Goal: Use online tool/utility: Use online tool/utility

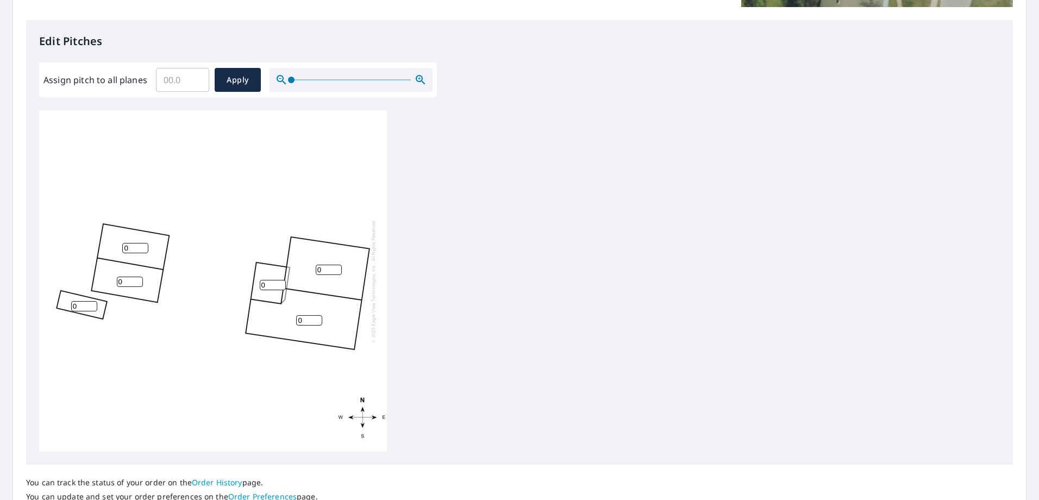
click at [188, 82] on input "Assign pitch to all planes" at bounding box center [182, 80] width 53 height 30
type input "3.1"
click at [231, 83] on span "Apply" at bounding box center [237, 80] width 29 height 14
type input "3.1"
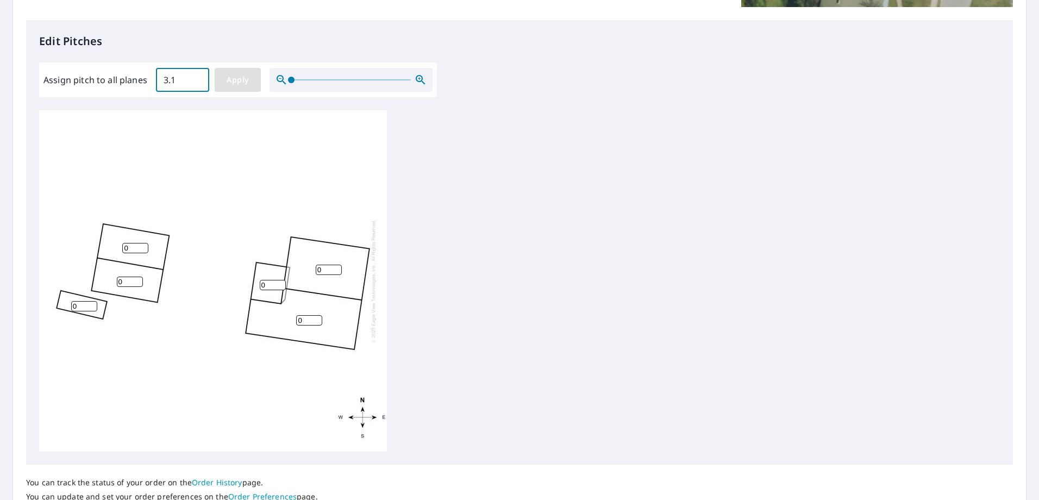
type input "3.1"
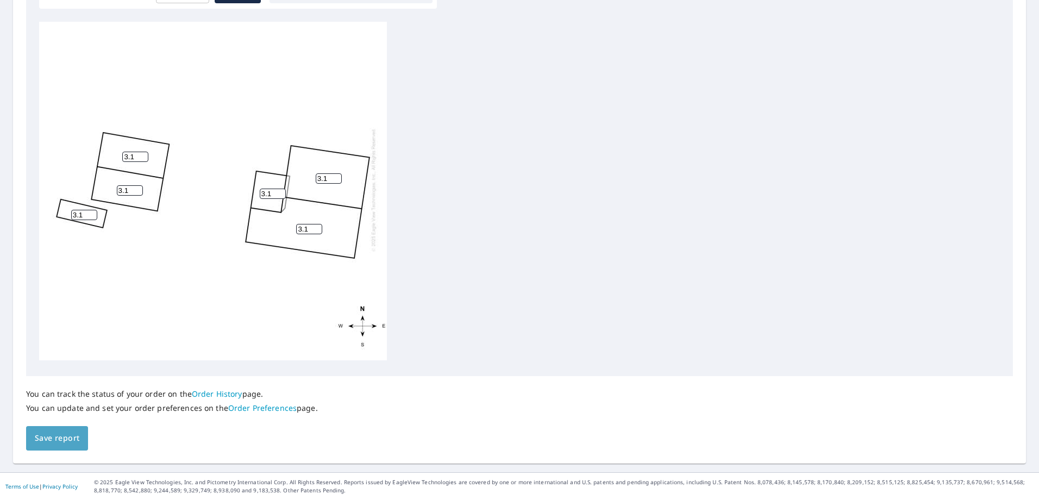
click at [52, 441] on span "Save report" at bounding box center [57, 438] width 45 height 14
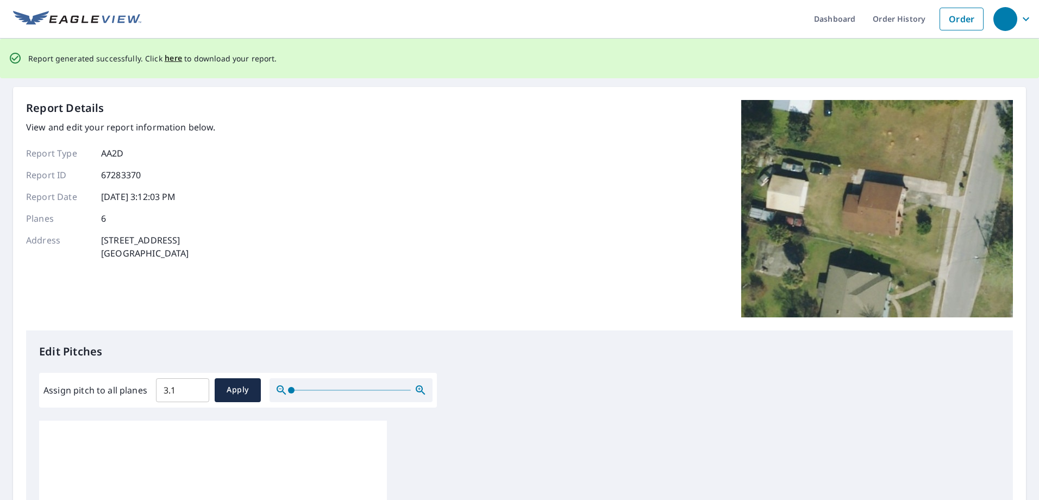
scroll to position [0, 0]
click at [174, 61] on span "here" at bounding box center [174, 60] width 18 height 14
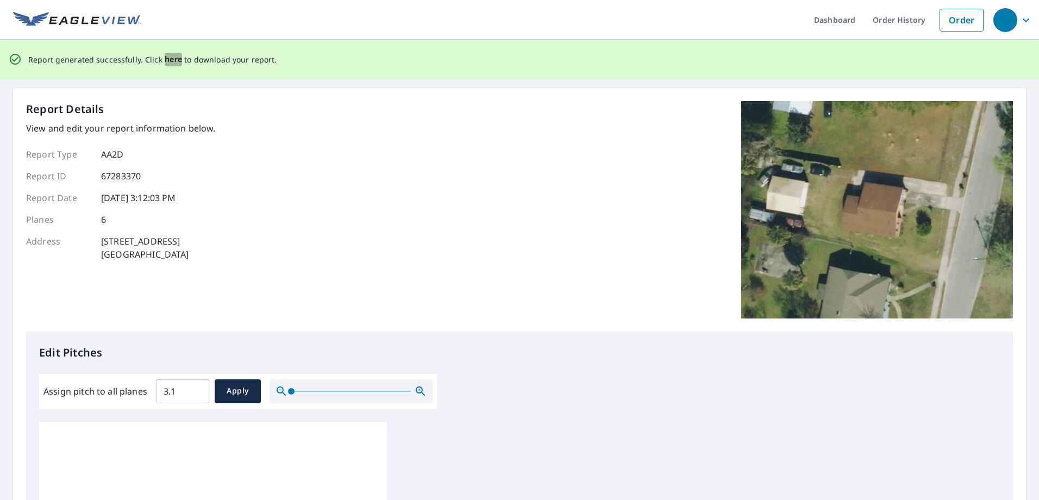
click at [167, 54] on span "here" at bounding box center [174, 60] width 18 height 14
